Goal: Information Seeking & Learning: Find contact information

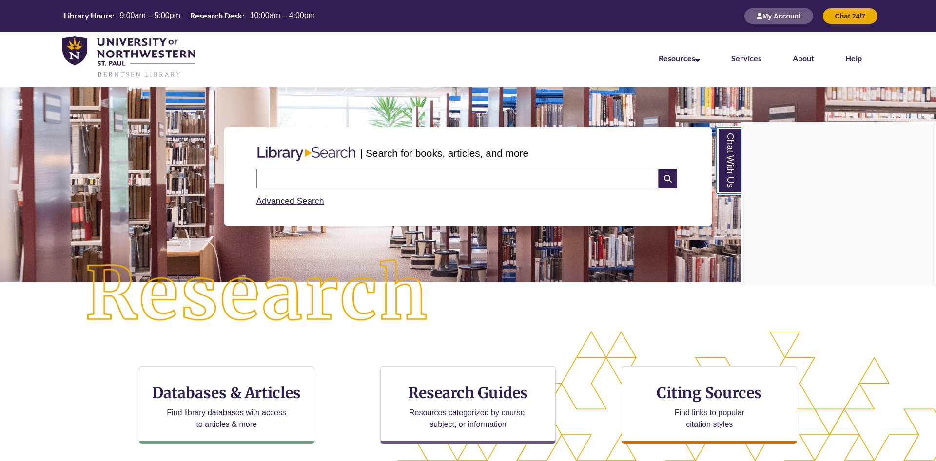
click at [720, 167] on link "Chat With Us" at bounding box center [728, 160] width 25 height 67
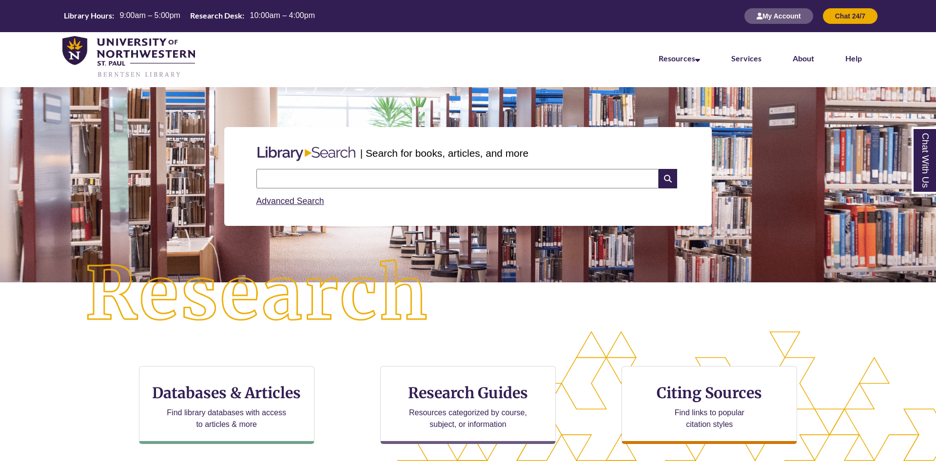
click at [415, 175] on input "text" at bounding box center [457, 178] width 402 height 19
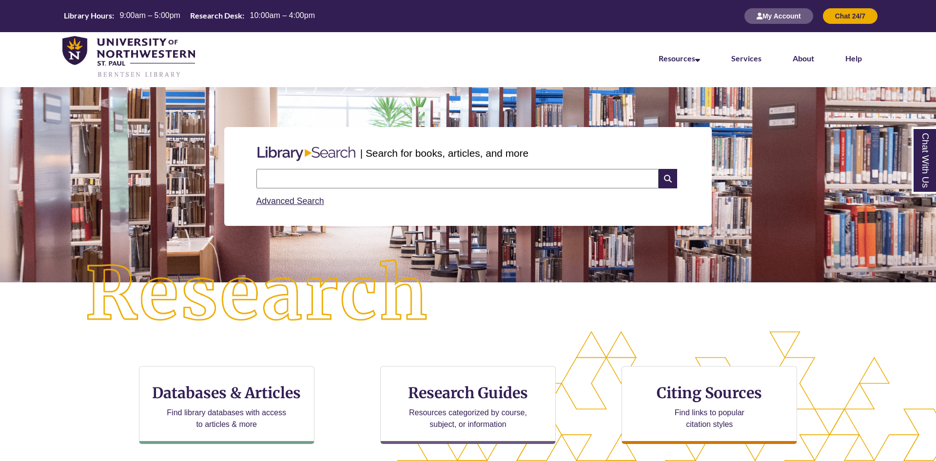
click at [415, 175] on input "text" at bounding box center [457, 178] width 402 height 19
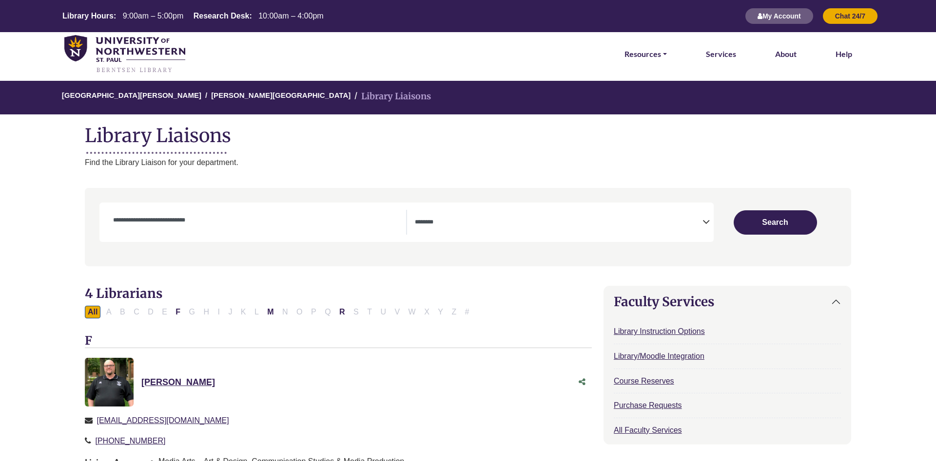
select select "Database Subject Filter"
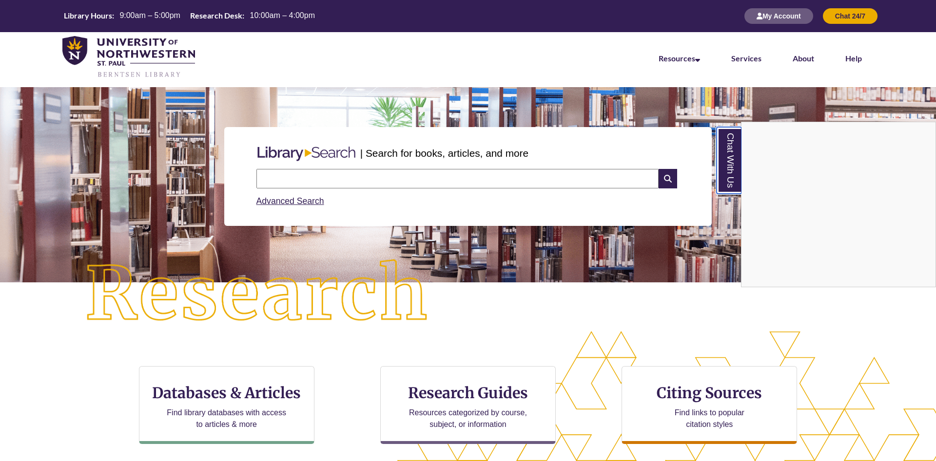
click at [735, 173] on link "Chat With Us" at bounding box center [728, 160] width 25 height 67
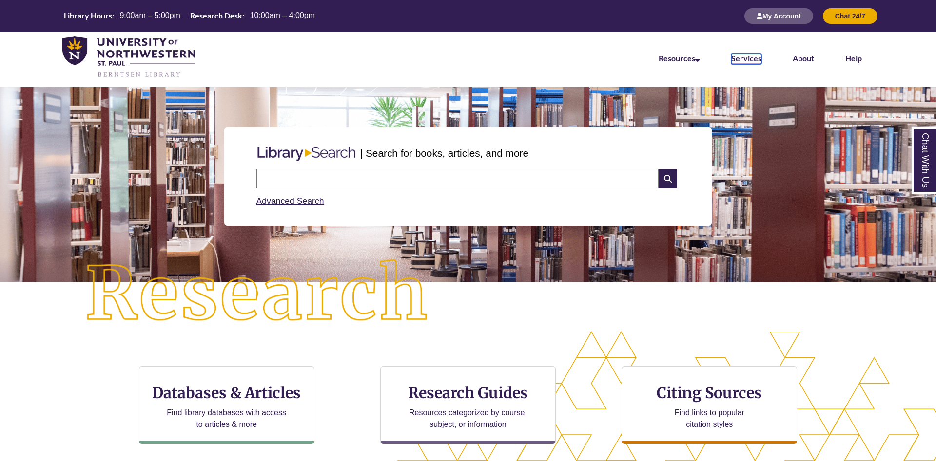
click at [751, 58] on link "Services" at bounding box center [746, 59] width 30 height 11
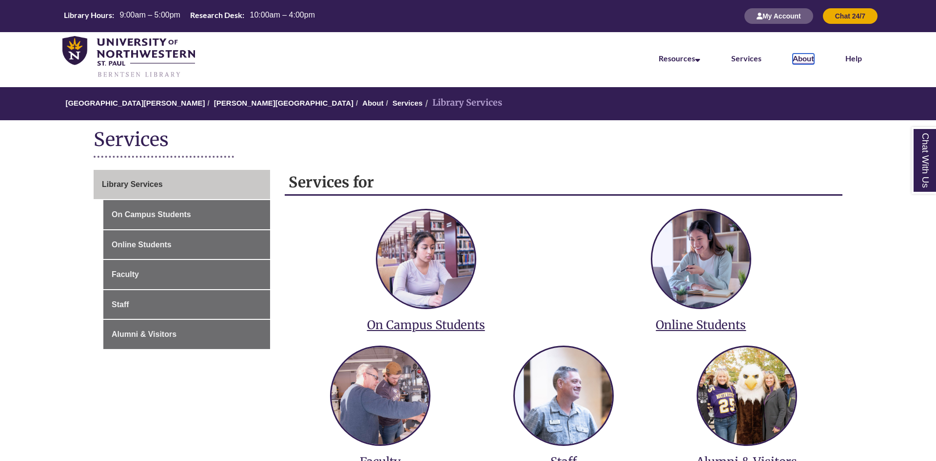
click at [799, 56] on link "About" at bounding box center [802, 59] width 21 height 11
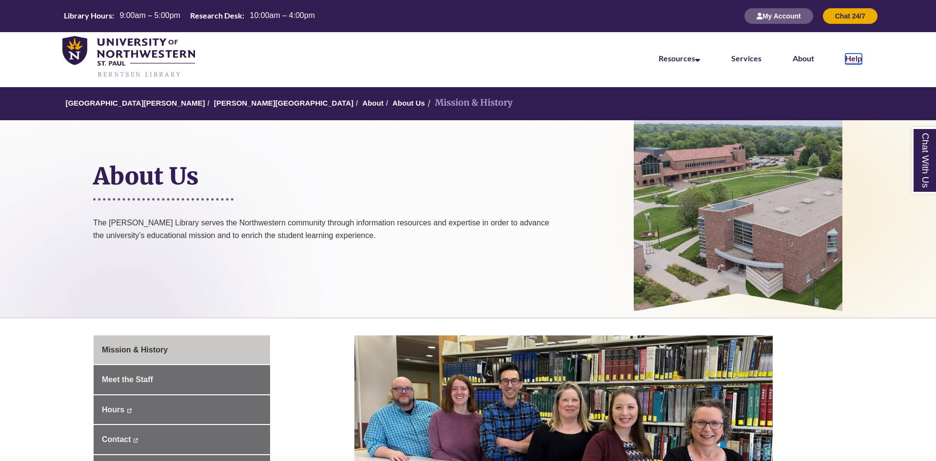
click at [851, 62] on link "Help" at bounding box center [853, 59] width 17 height 11
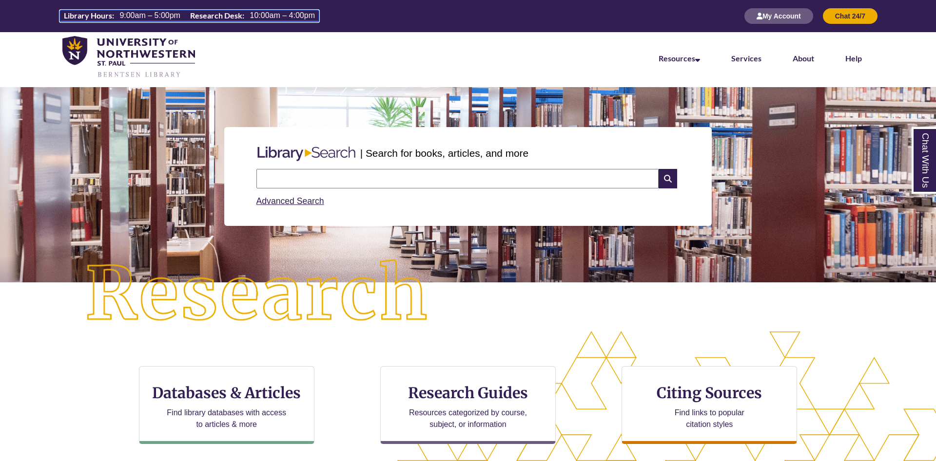
click at [230, 18] on th "Research Desk:" at bounding box center [215, 15] width 59 height 11
